Goal: Task Accomplishment & Management: Use online tool/utility

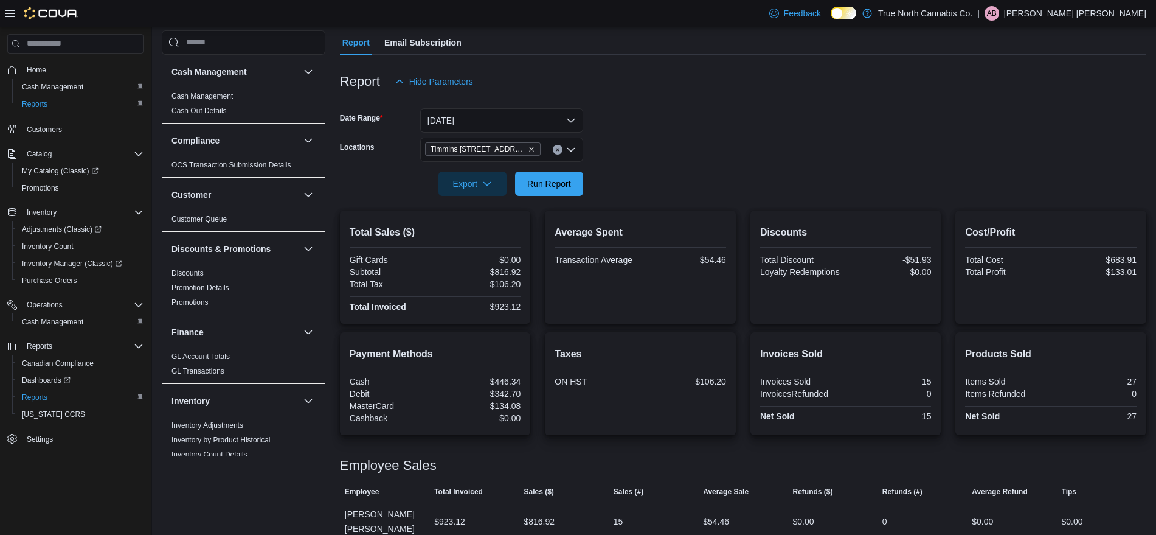
scroll to position [591, 0]
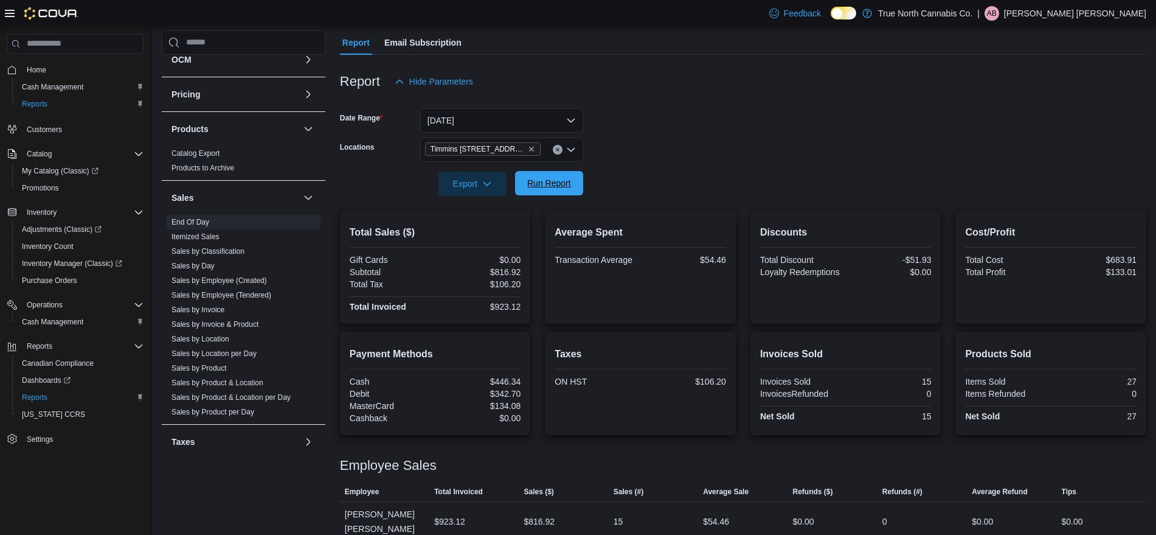
click at [570, 187] on span "Run Report" at bounding box center [549, 183] width 44 height 12
click at [549, 184] on span "Run Report" at bounding box center [549, 183] width 44 height 12
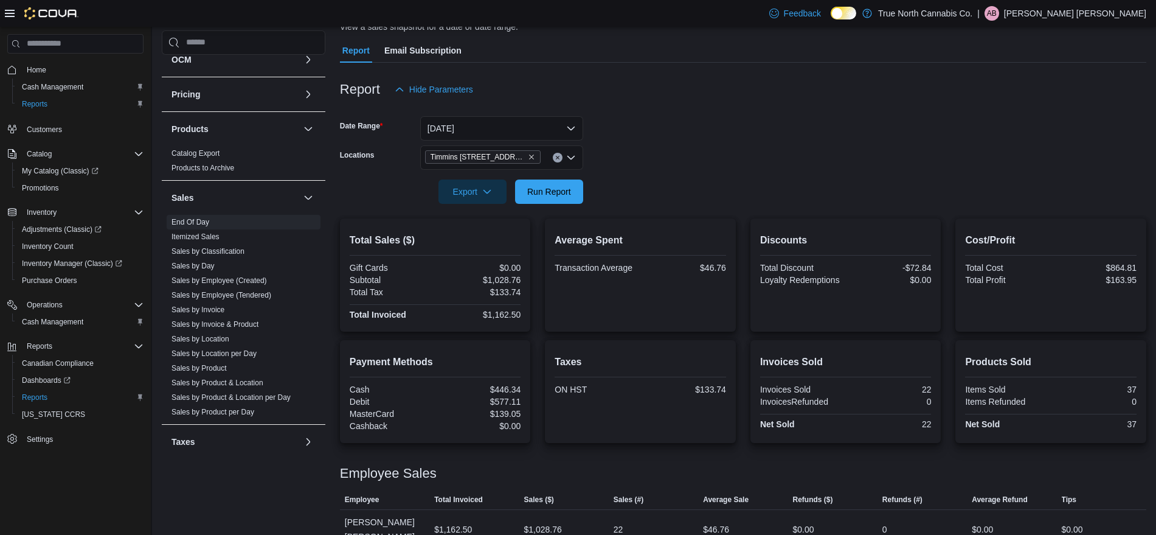
scroll to position [109, 0]
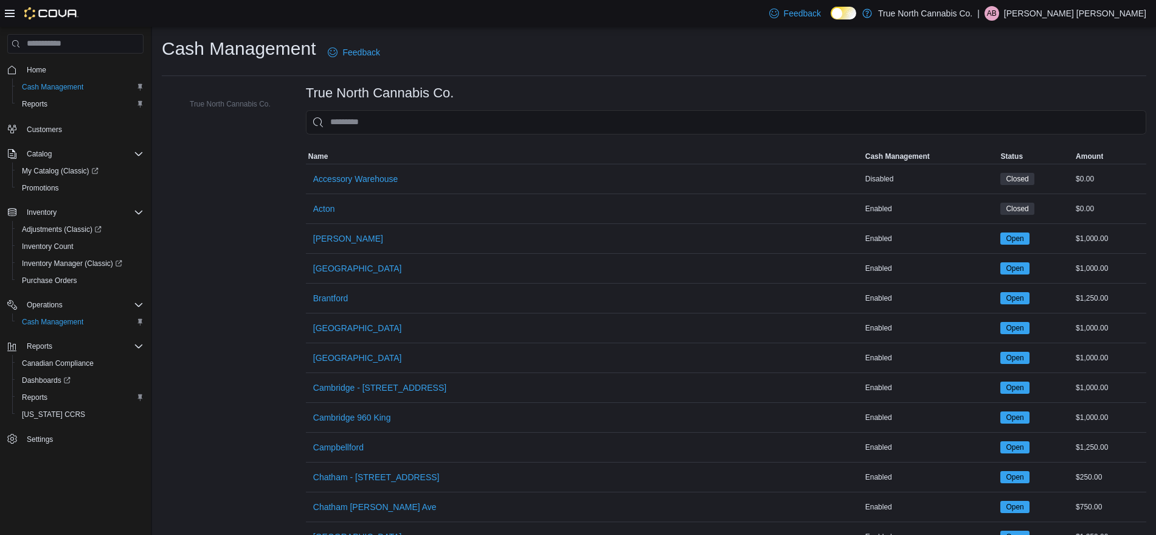
click at [366, 137] on div at bounding box center [726, 141] width 841 height 15
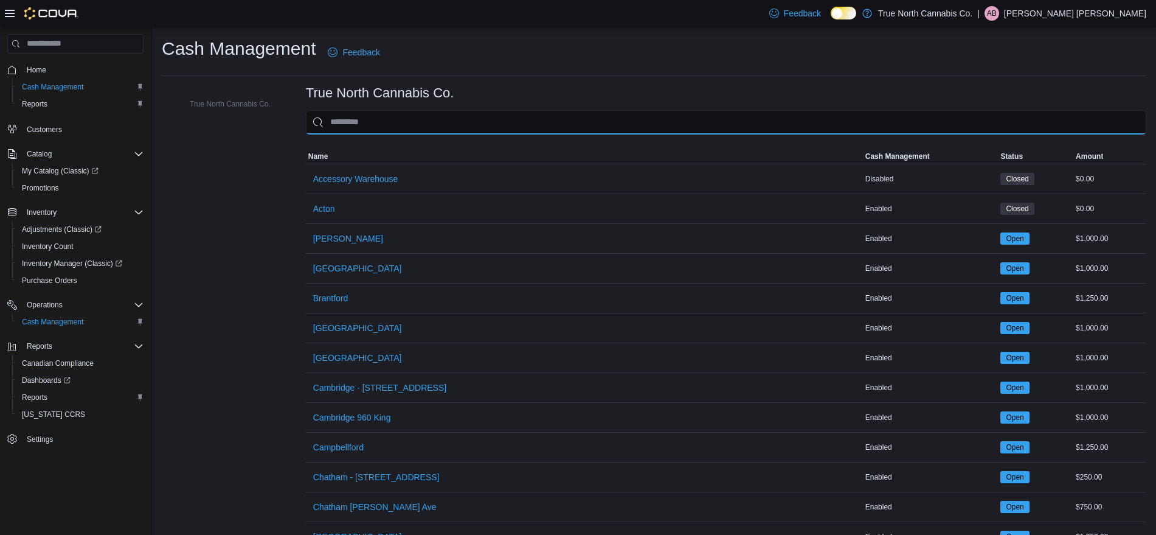
click at [366, 127] on input "This is a search bar. As you type, the results lower in the page will automatic…" at bounding box center [726, 122] width 841 height 24
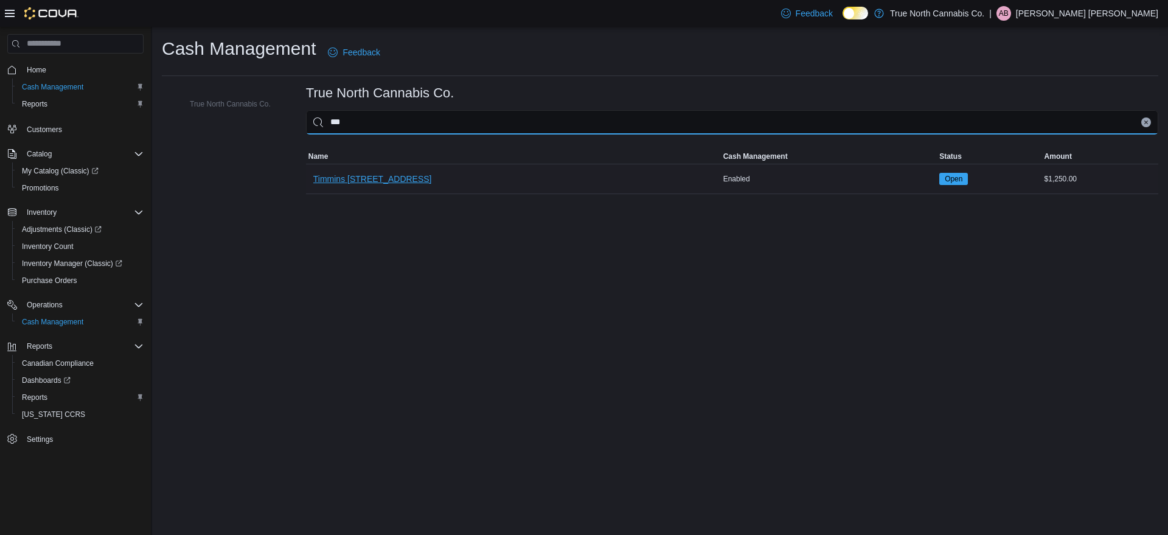
type input "***"
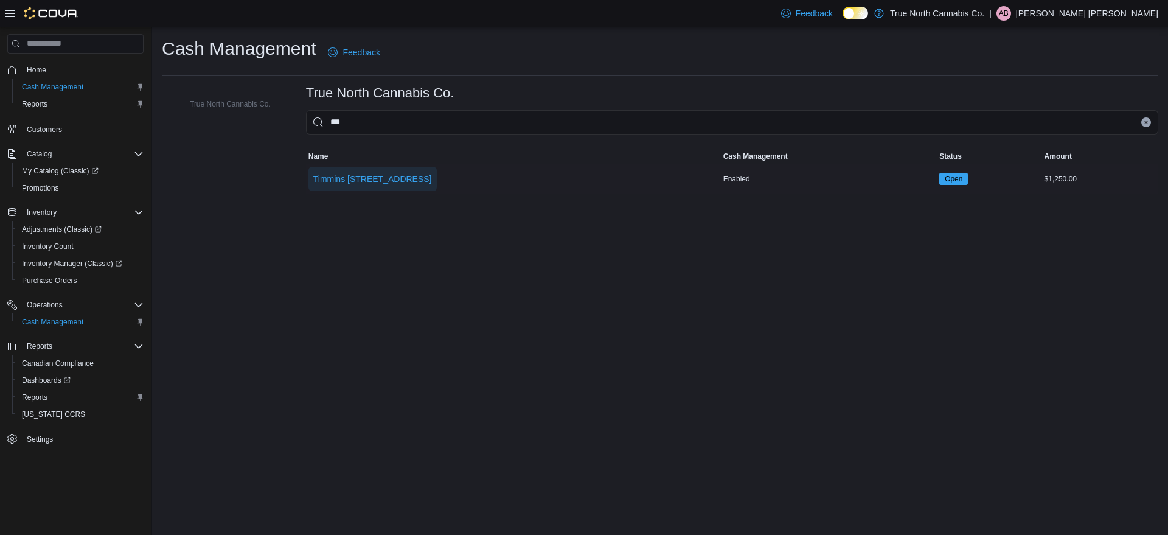
click at [373, 175] on span "Timmins [STREET_ADDRESS]" at bounding box center [372, 179] width 119 height 12
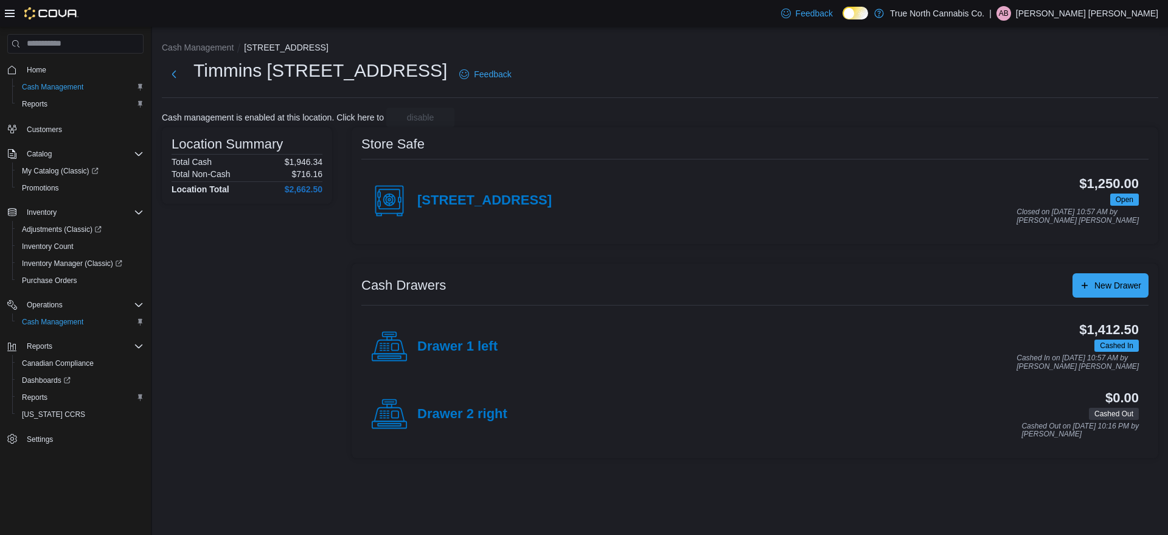
click at [220, 349] on div "Location Summary Total Cash $1,946.34 Total Non-Cash $716.16 Location Total $2,…" at bounding box center [247, 292] width 170 height 331
